Goal: Task Accomplishment & Management: Use online tool/utility

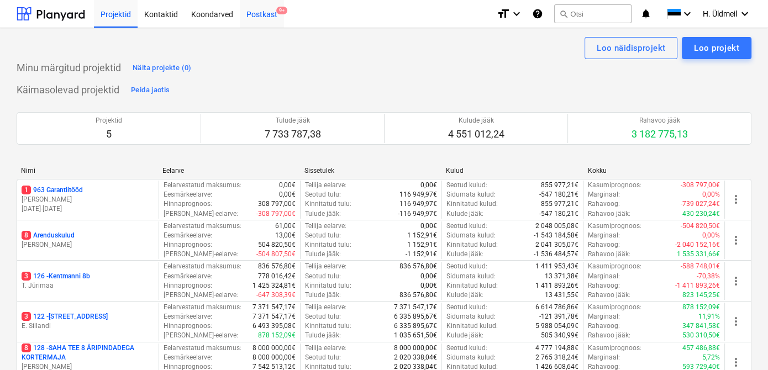
click at [260, 22] on div "Postkast 9+" at bounding box center [262, 13] width 44 height 28
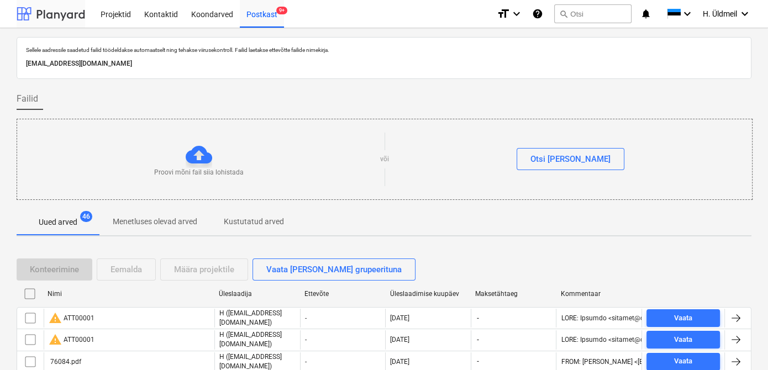
click at [53, 14] on div at bounding box center [51, 14] width 69 height 28
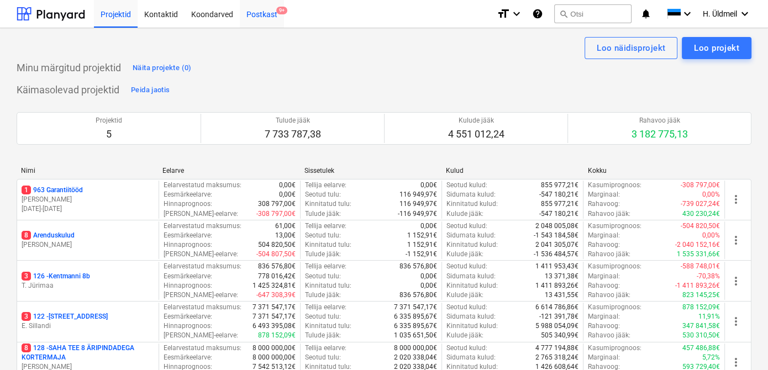
click at [251, 11] on div "Postkast 9+" at bounding box center [262, 13] width 44 height 28
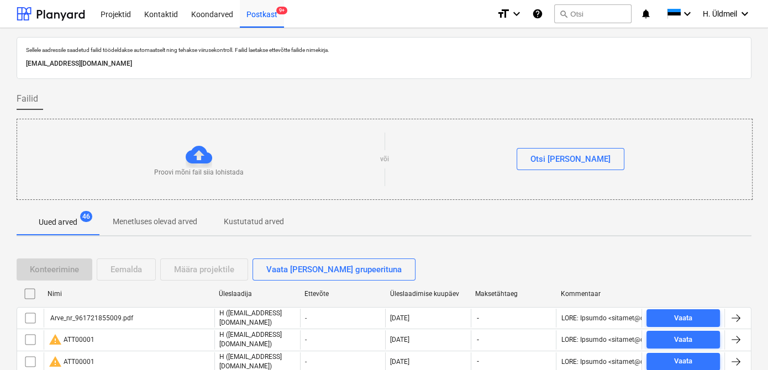
scroll to position [150, 0]
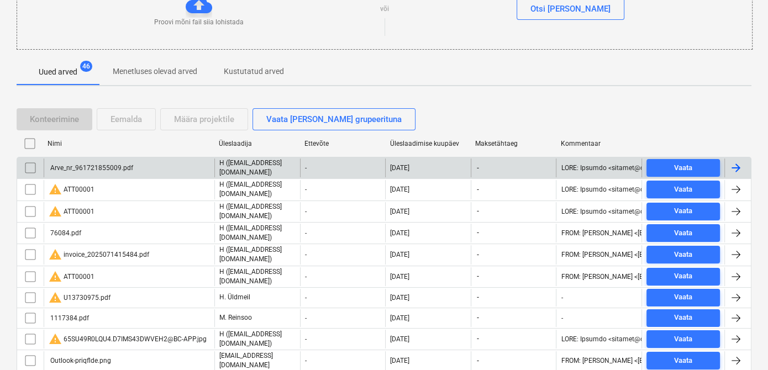
click at [32, 169] on input "checkbox" at bounding box center [31, 168] width 18 height 18
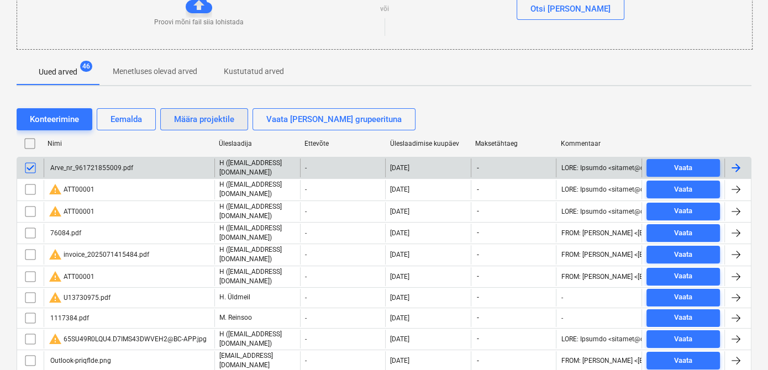
click at [194, 112] on div "Määra projektile" at bounding box center [204, 119] width 60 height 14
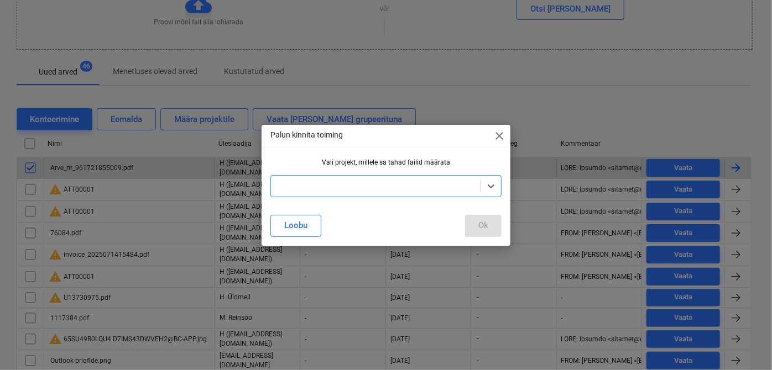
click at [368, 194] on div at bounding box center [385, 186] width 231 height 22
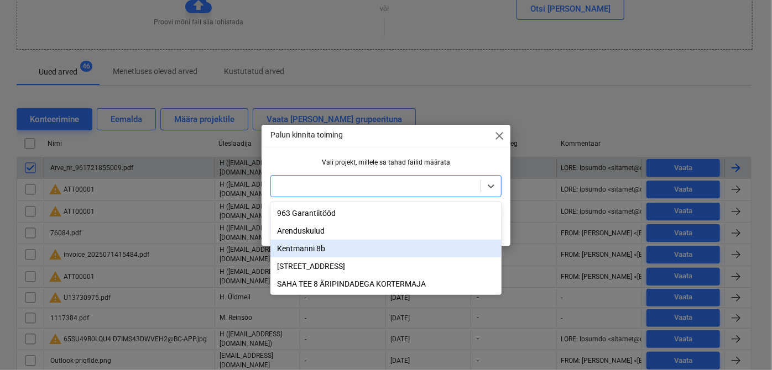
click at [307, 263] on div "[STREET_ADDRESS]" at bounding box center [385, 267] width 231 height 18
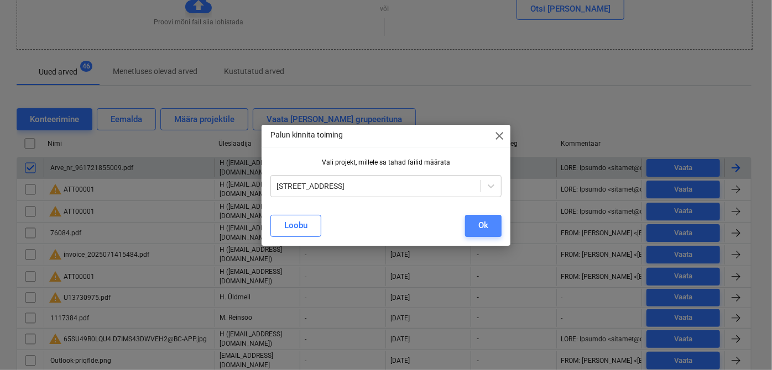
click at [483, 230] on div "Ok" at bounding box center [483, 225] width 10 height 14
